Goal: Task Accomplishment & Management: Complete application form

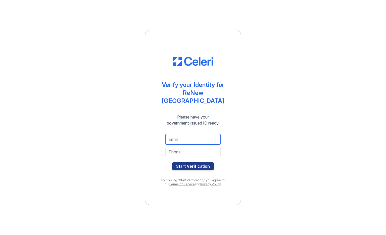
click at [189, 136] on input "email" at bounding box center [192, 139] width 55 height 11
type input "princessandres2247@gmail.com"
click at [191, 149] on input "tel" at bounding box center [192, 152] width 55 height 11
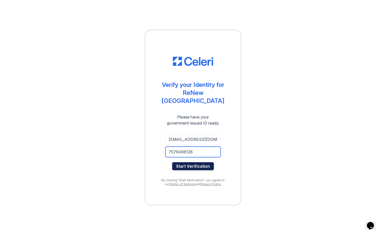
type input "7579498128"
click at [188, 162] on button "Start Verification" at bounding box center [193, 166] width 42 height 8
